Goal: Information Seeking & Learning: Learn about a topic

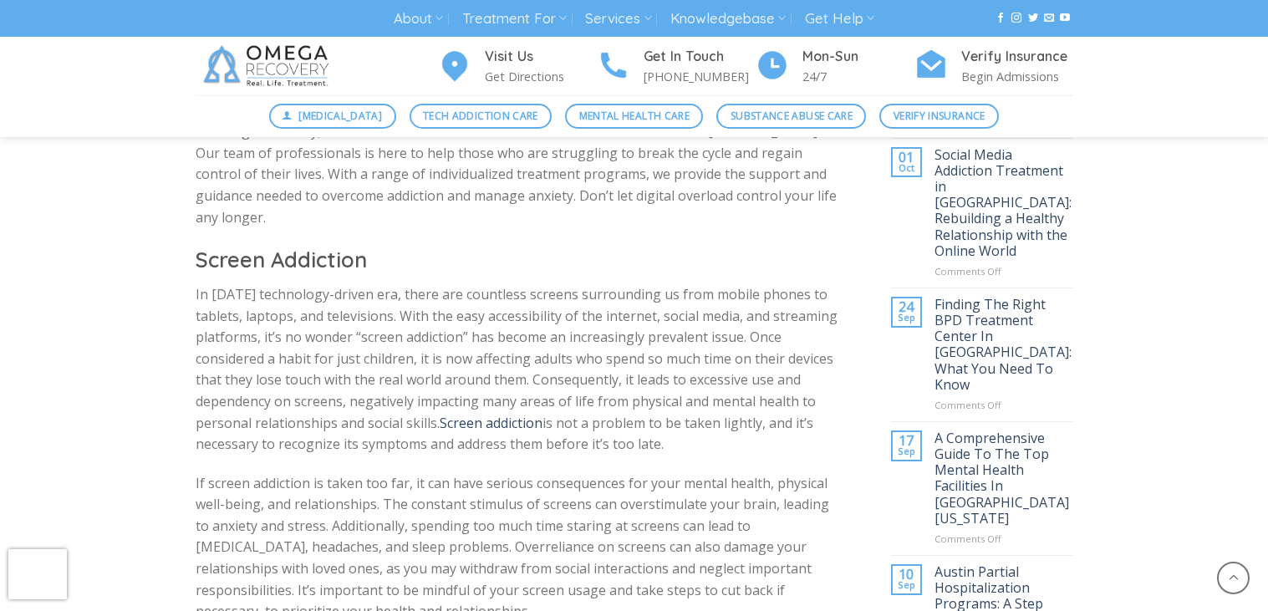
scroll to position [710, 0]
click at [578, 416] on p "In [DATE] technology-driven era, there are countless screens surrounding us fro…" at bounding box center [519, 366] width 646 height 171
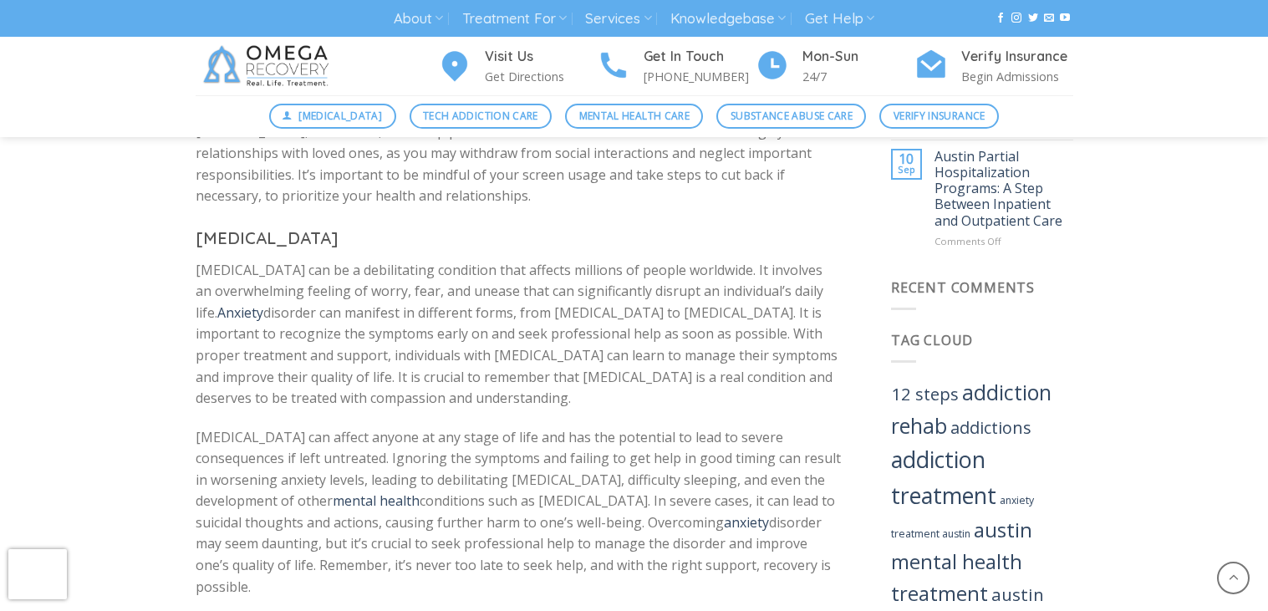
scroll to position [1123, 0]
click at [589, 128] on link "Mental Health Care" at bounding box center [634, 116] width 138 height 25
